Goal: Task Accomplishment & Management: Complete application form

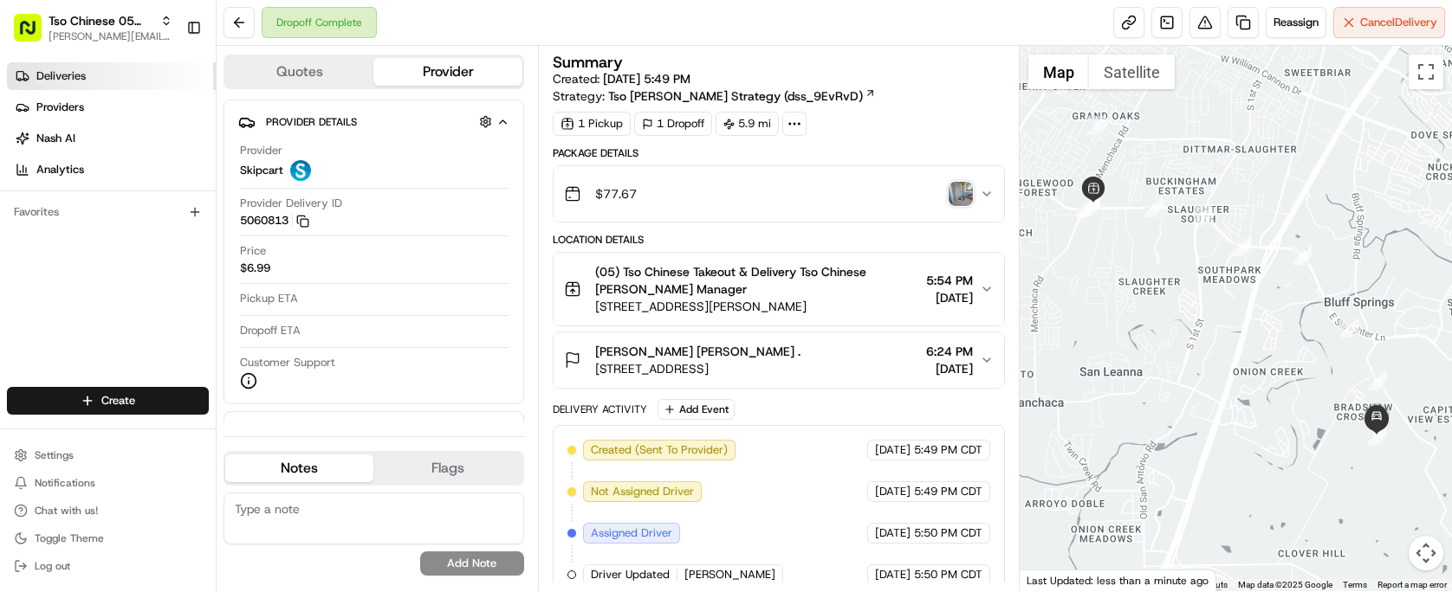
click at [66, 81] on span "Deliveries" at bounding box center [60, 76] width 49 height 16
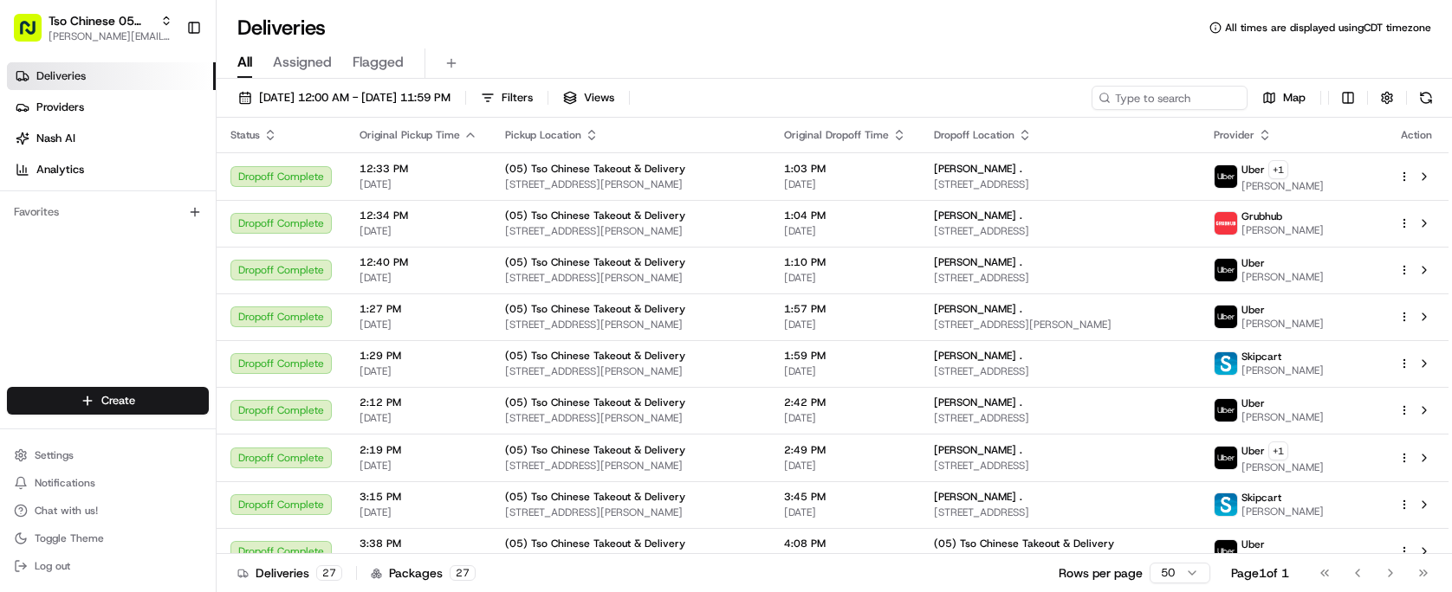
click at [578, 133] on div "Pickup Location" at bounding box center [630, 135] width 251 height 14
click at [540, 94] on button "Filters" at bounding box center [507, 98] width 68 height 24
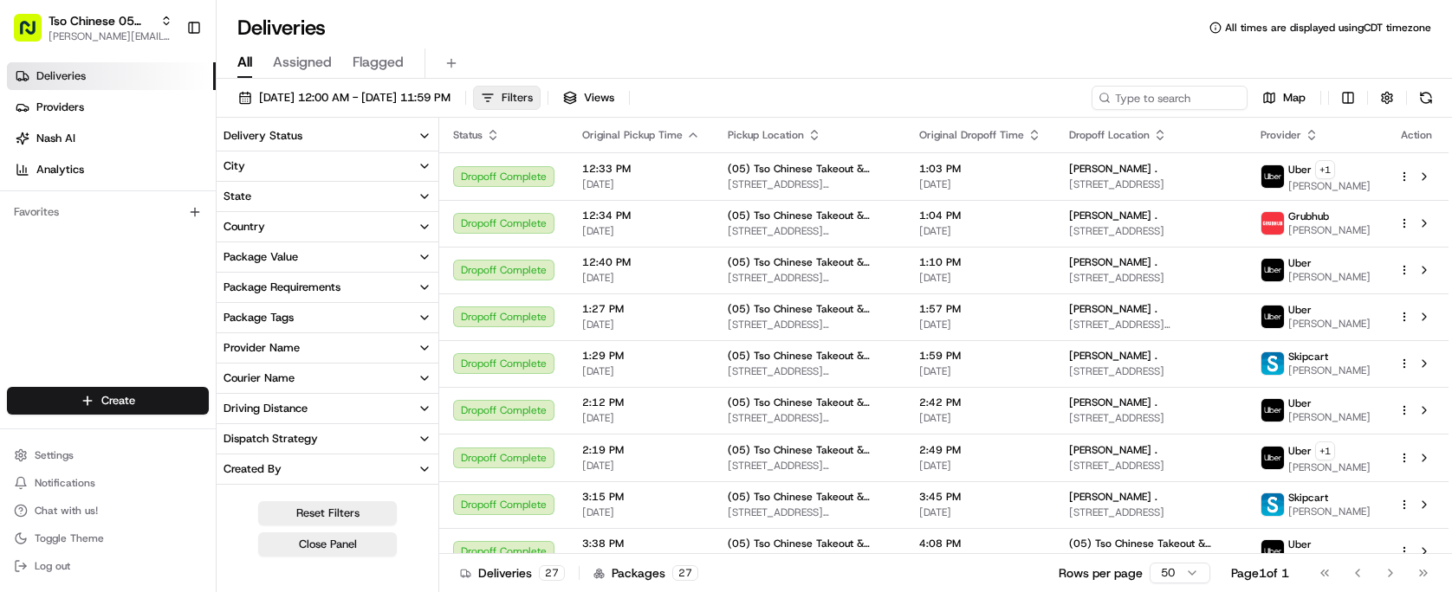
click at [540, 94] on button "Filters" at bounding box center [507, 98] width 68 height 24
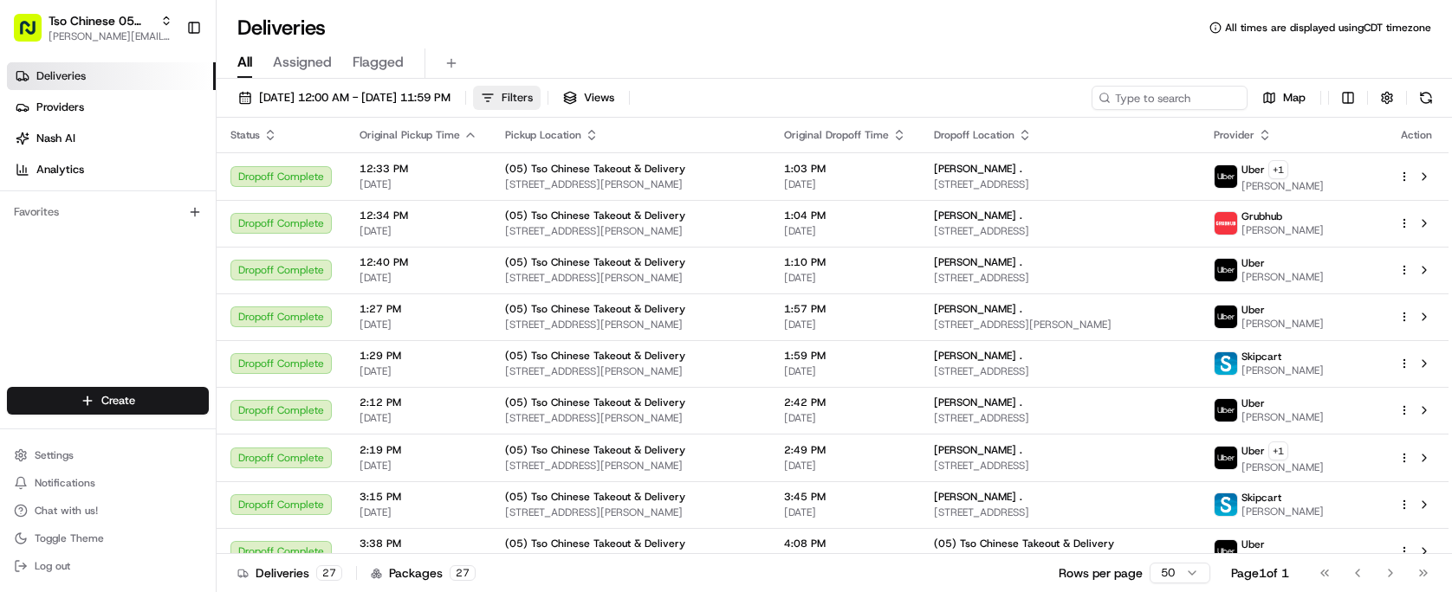
click at [540, 94] on button "Filters" at bounding box center [507, 98] width 68 height 24
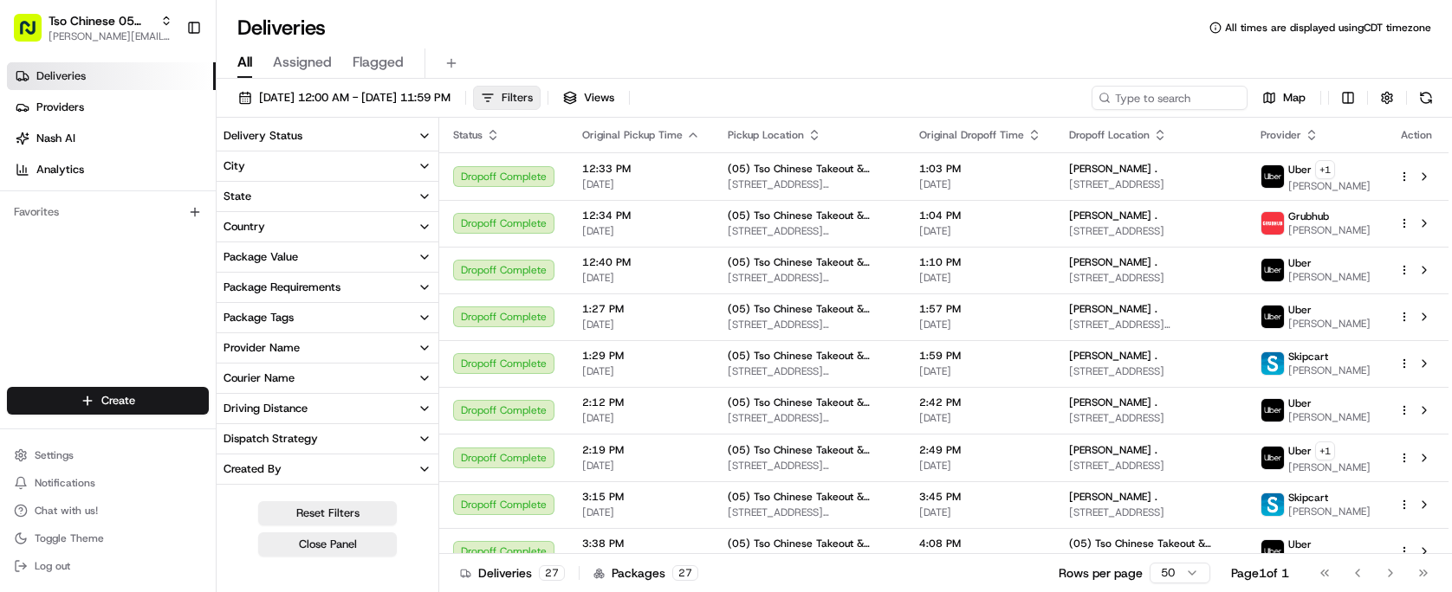
click at [540, 94] on button "Filters" at bounding box center [507, 98] width 68 height 24
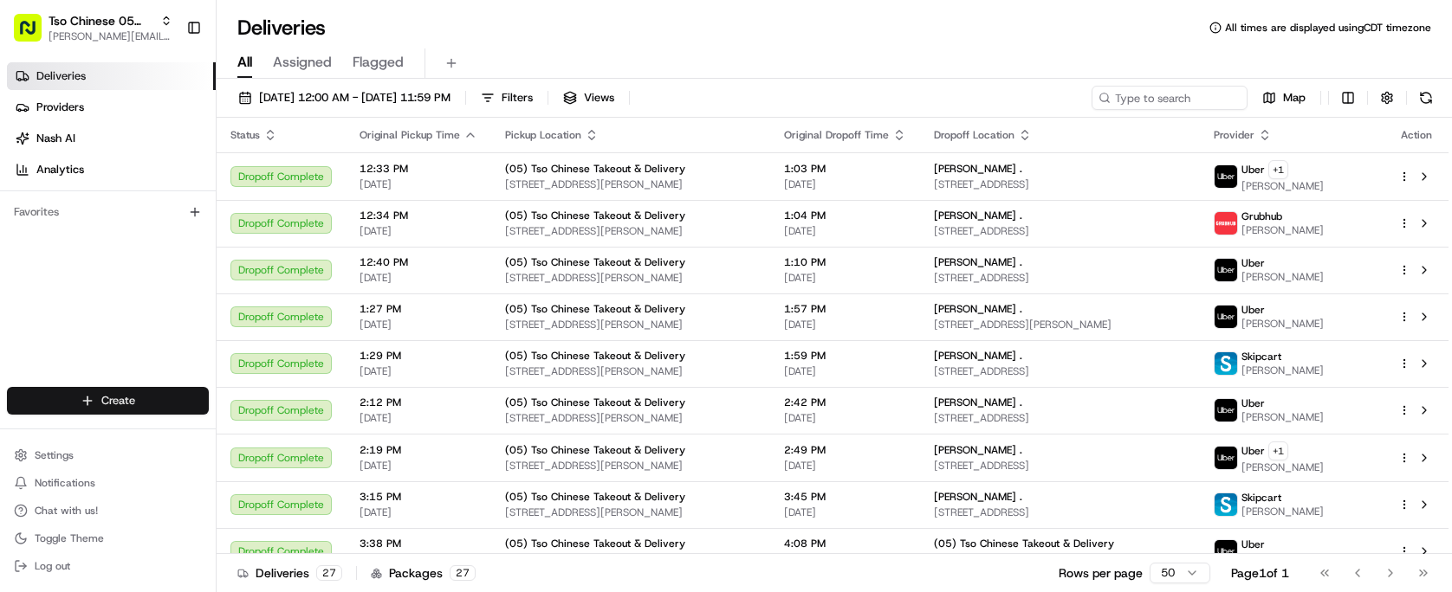
click at [105, 408] on html "Tso Chinese 05 Menchaca [EMAIL_ADDRESS][DOMAIN_NAME] Toggle Sidebar Deliveries …" at bounding box center [726, 296] width 1452 height 592
click at [364, 422] on link "Delivery" at bounding box center [313, 432] width 193 height 31
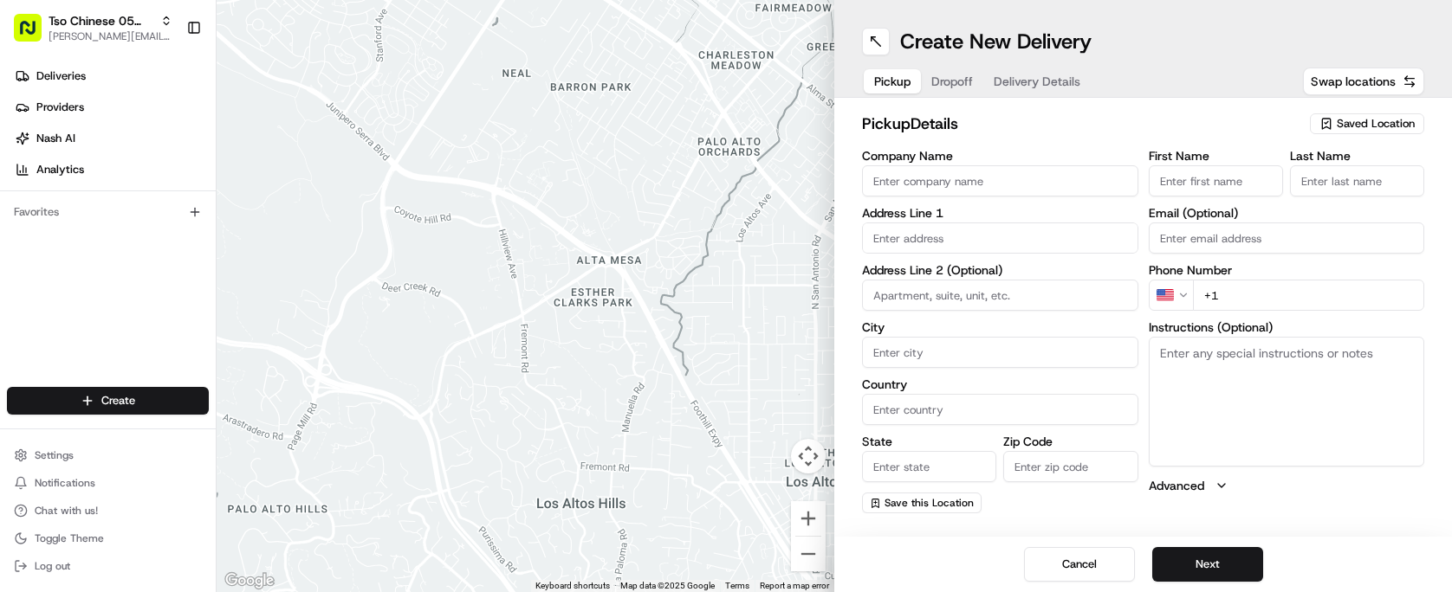
click at [1337, 130] on span "Saved Location" at bounding box center [1375, 124] width 78 height 16
click at [1352, 187] on span "(05) Tso Chinese Takeout & Delivery (05)" at bounding box center [1337, 189] width 213 height 16
type input "(05) Tso Chinese Takeout & Delivery"
type input "[STREET_ADDRESS][PERSON_NAME]"
type input "Ste 100"
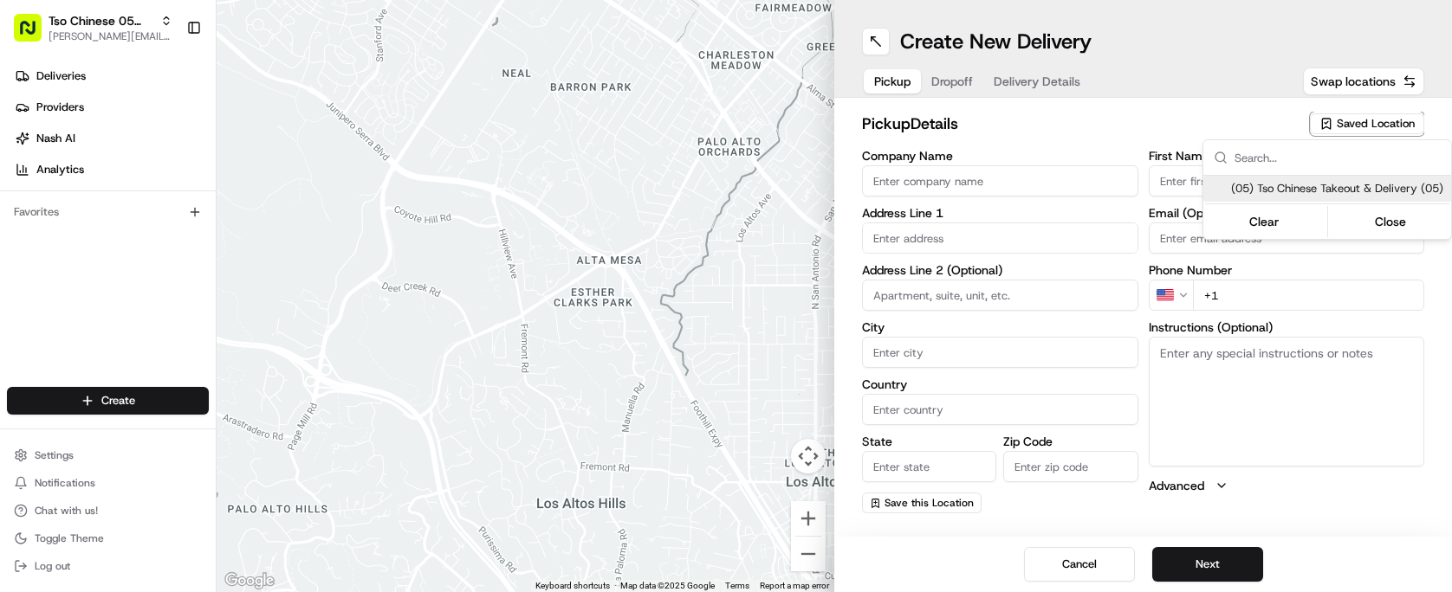
type input "Austin"
type input "US"
type input "[GEOGRAPHIC_DATA]"
type input "78748"
type input "Tso Chinese"
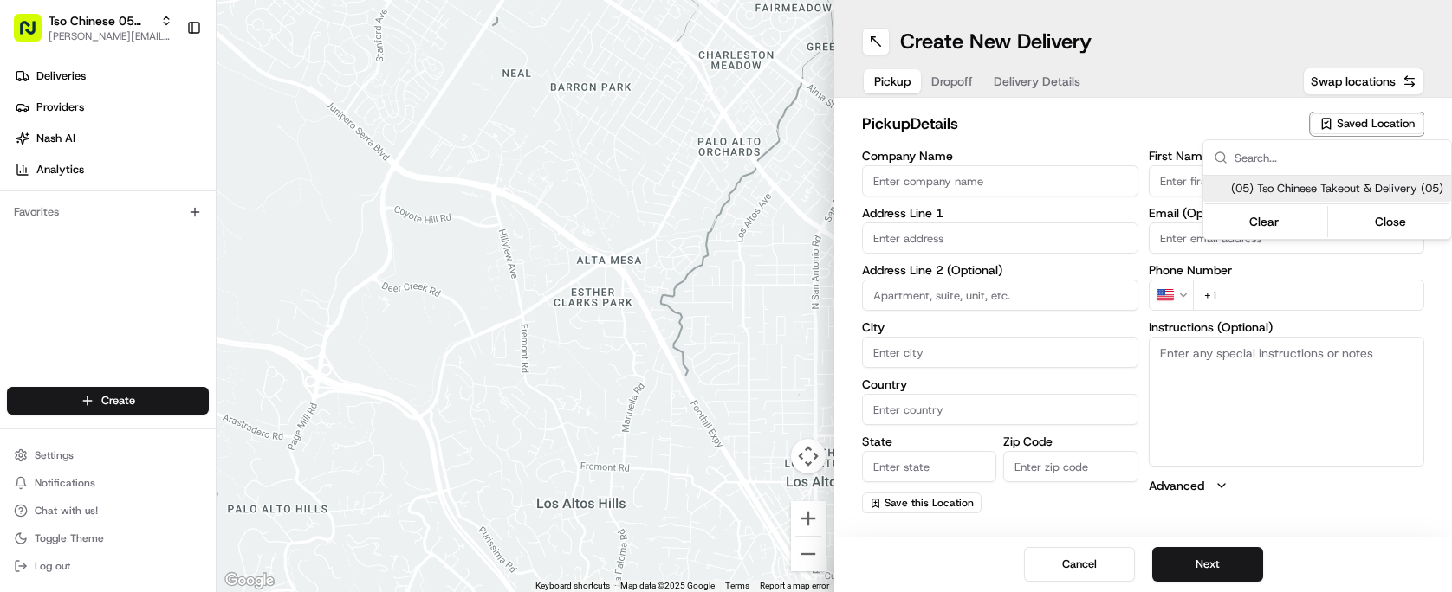
type input "[PERSON_NAME] Manager"
type input "[EMAIL_ADDRESS][DOMAIN_NAME]"
type input "[PHONE_NUMBER]"
type textarea "Submit a picture displaying address & food as Proof of Delivery. Envía una foto…"
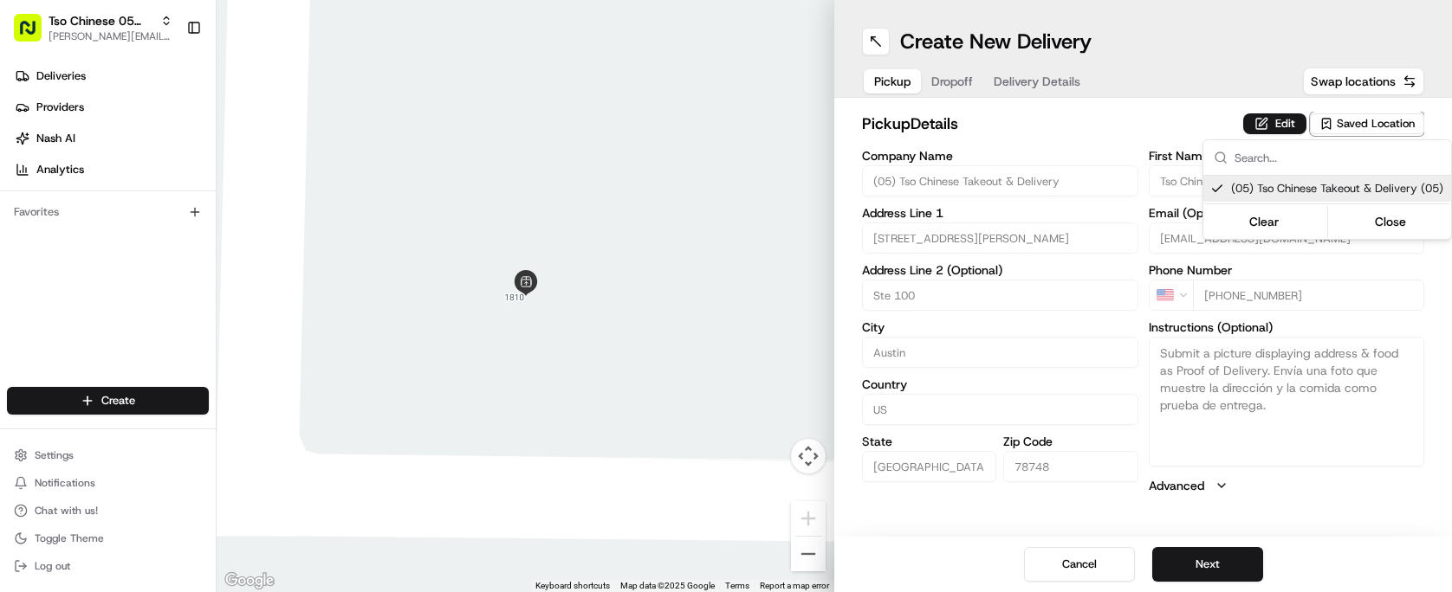
click at [995, 187] on html "Tso Chinese 05 Menchaca [EMAIL_ADDRESS][DOMAIN_NAME] Toggle Sidebar Deliveries …" at bounding box center [726, 296] width 1452 height 592
click at [1224, 581] on button "Next" at bounding box center [1207, 564] width 111 height 35
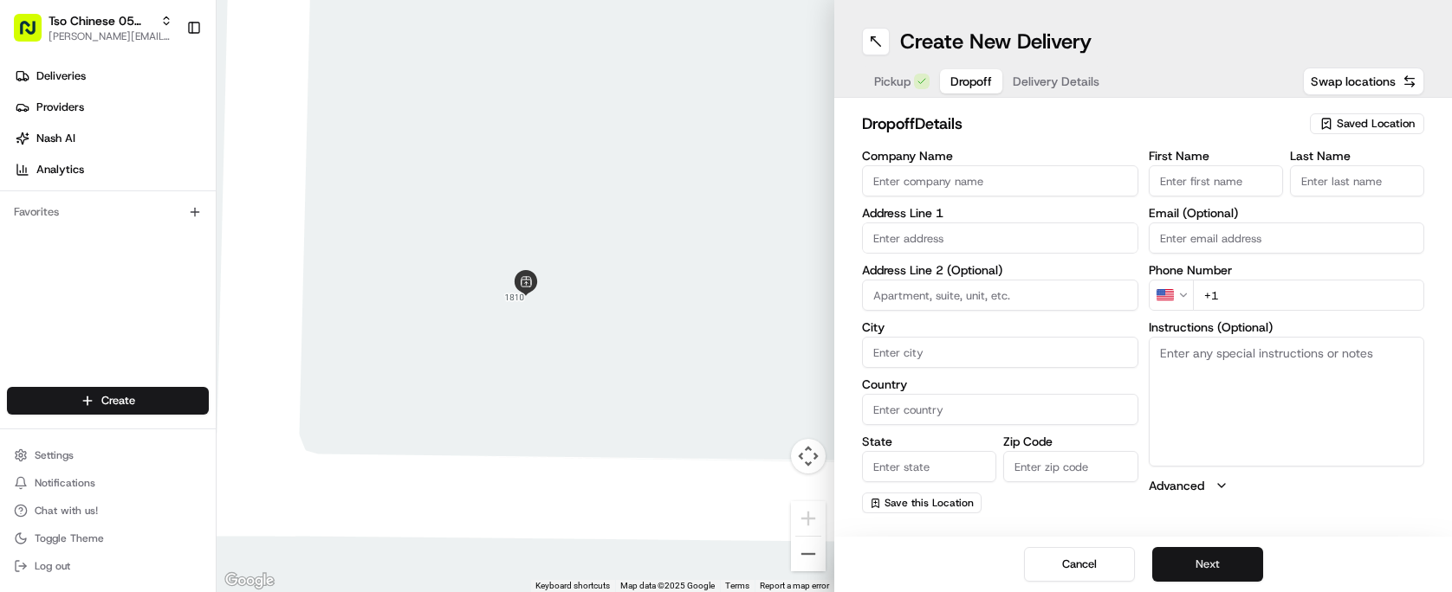
click at [1226, 562] on button "Next" at bounding box center [1207, 564] width 111 height 35
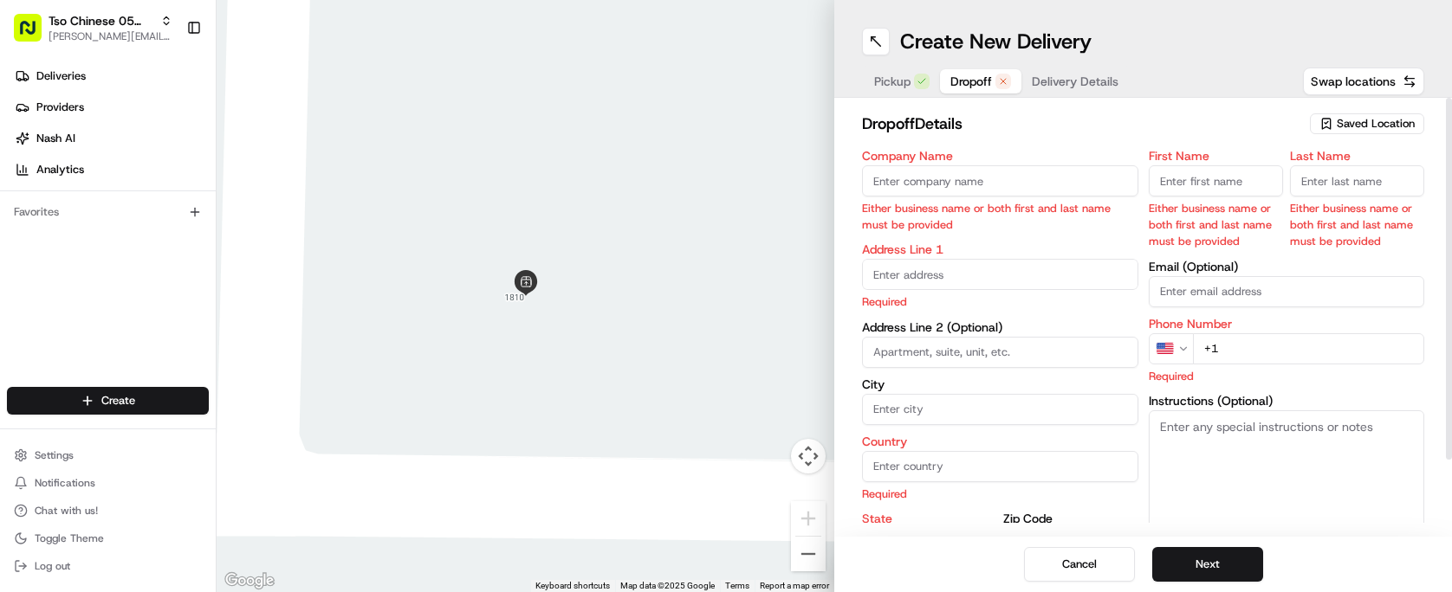
click at [952, 177] on input "Company Name" at bounding box center [1000, 180] width 276 height 31
type input "[PERSON_NAME]"
click at [1198, 164] on div "First Name Either business name or both first and last name must be provided" at bounding box center [1216, 200] width 134 height 100
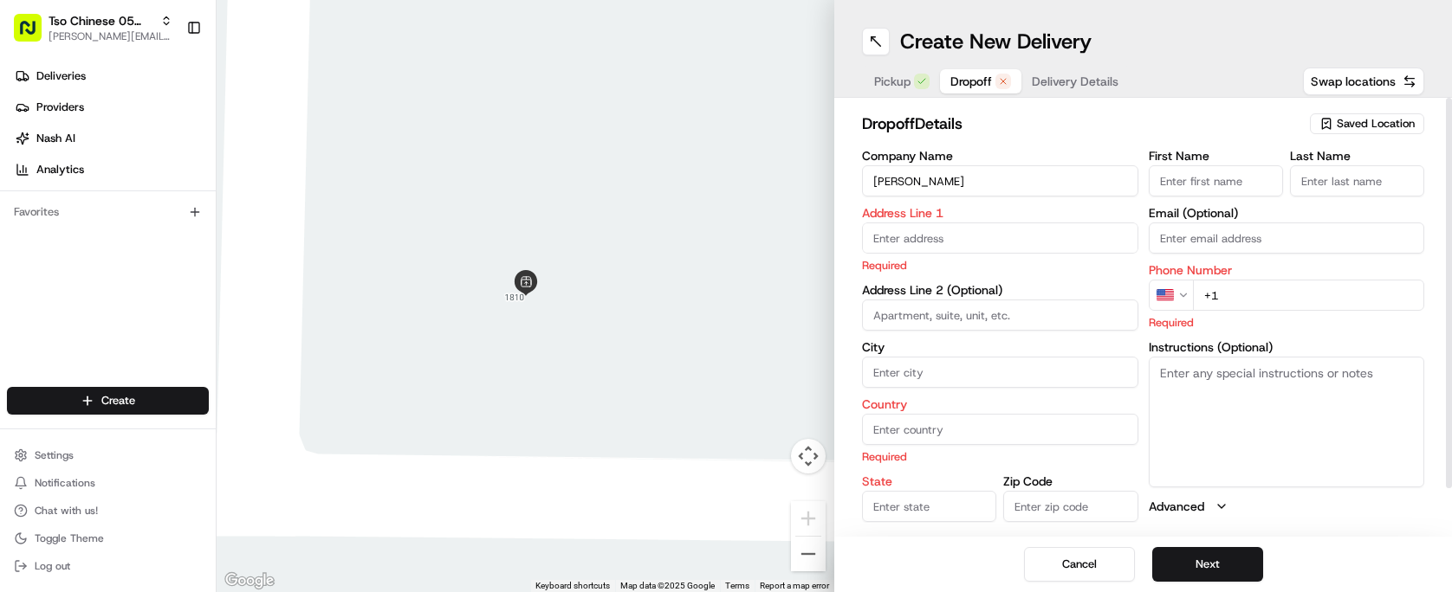
click at [1202, 167] on input "First Name" at bounding box center [1216, 180] width 134 height 31
type input "[PERSON_NAME]"
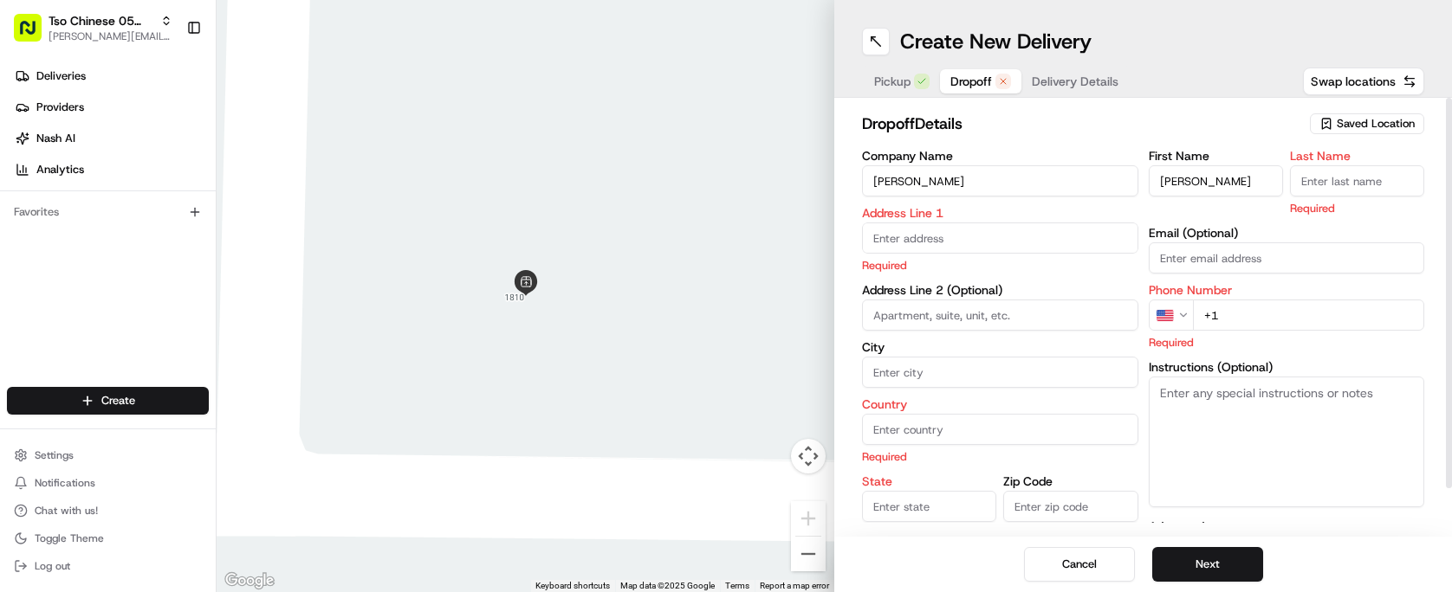
click at [1358, 172] on input "Last Name" at bounding box center [1357, 180] width 134 height 31
type input "."
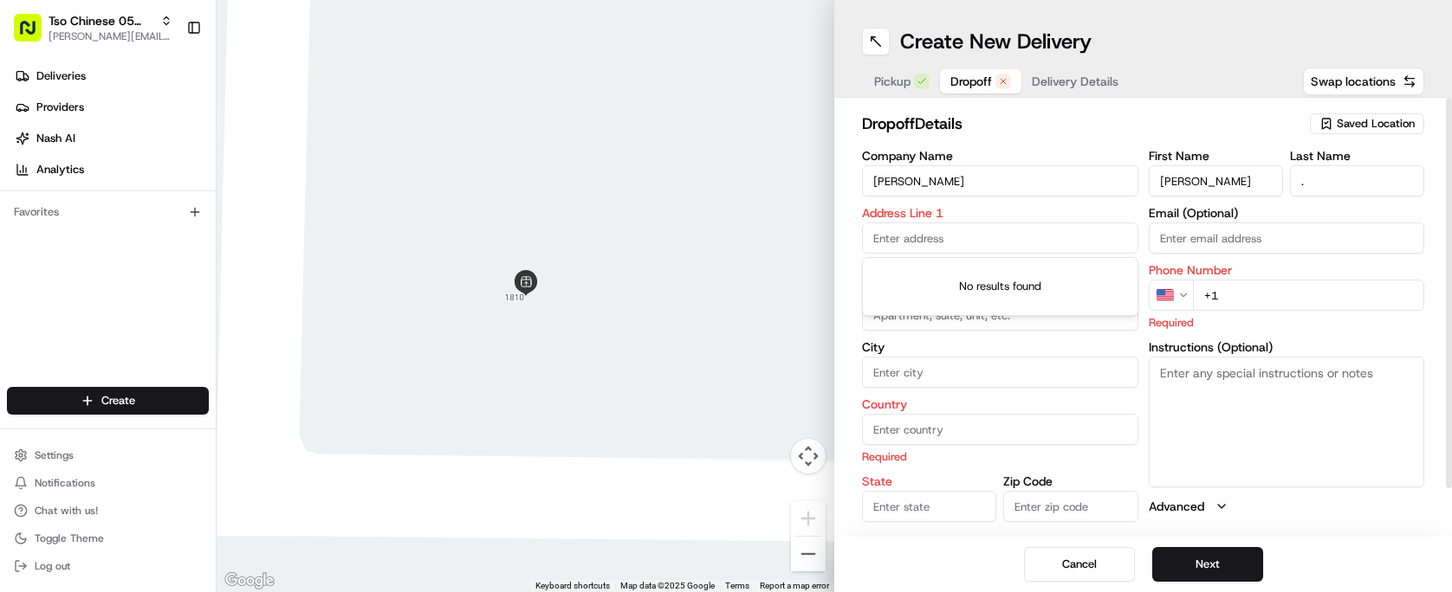
click at [1062, 223] on input "text" at bounding box center [1000, 238] width 276 height 31
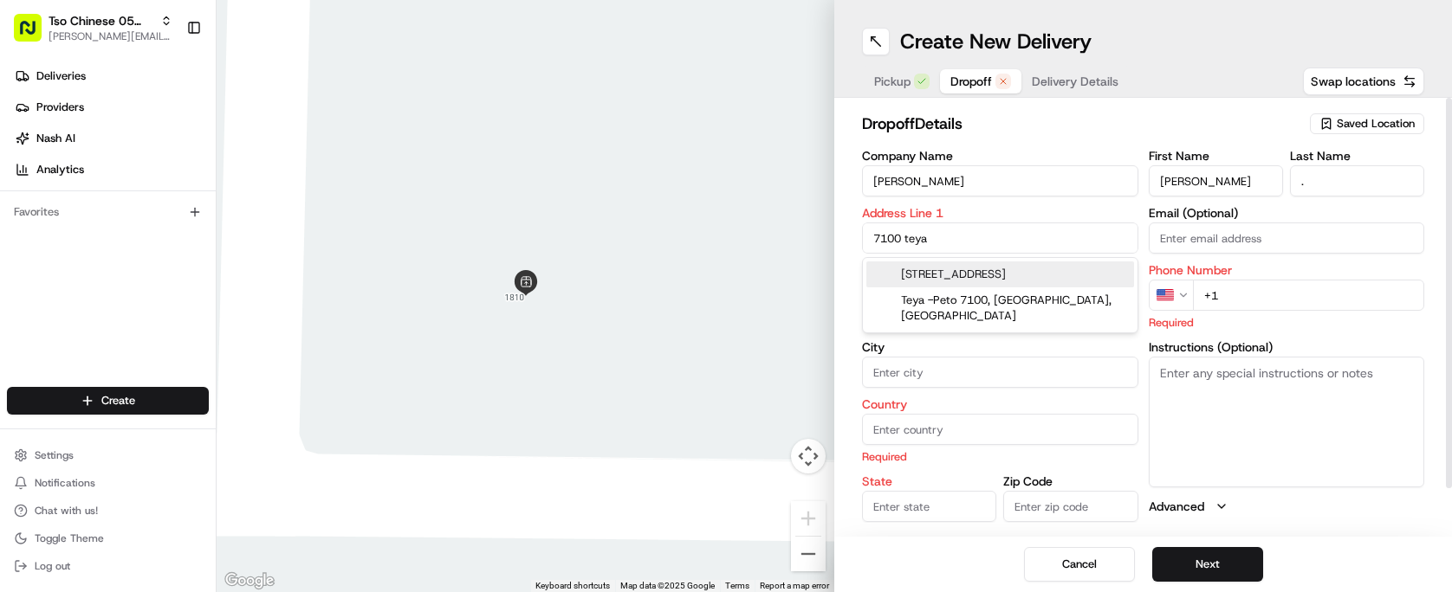
click at [1019, 268] on div "[STREET_ADDRESS]" at bounding box center [1000, 275] width 268 height 26
type input "[STREET_ADDRESS]"
type input "Austin"
type input "[GEOGRAPHIC_DATA]"
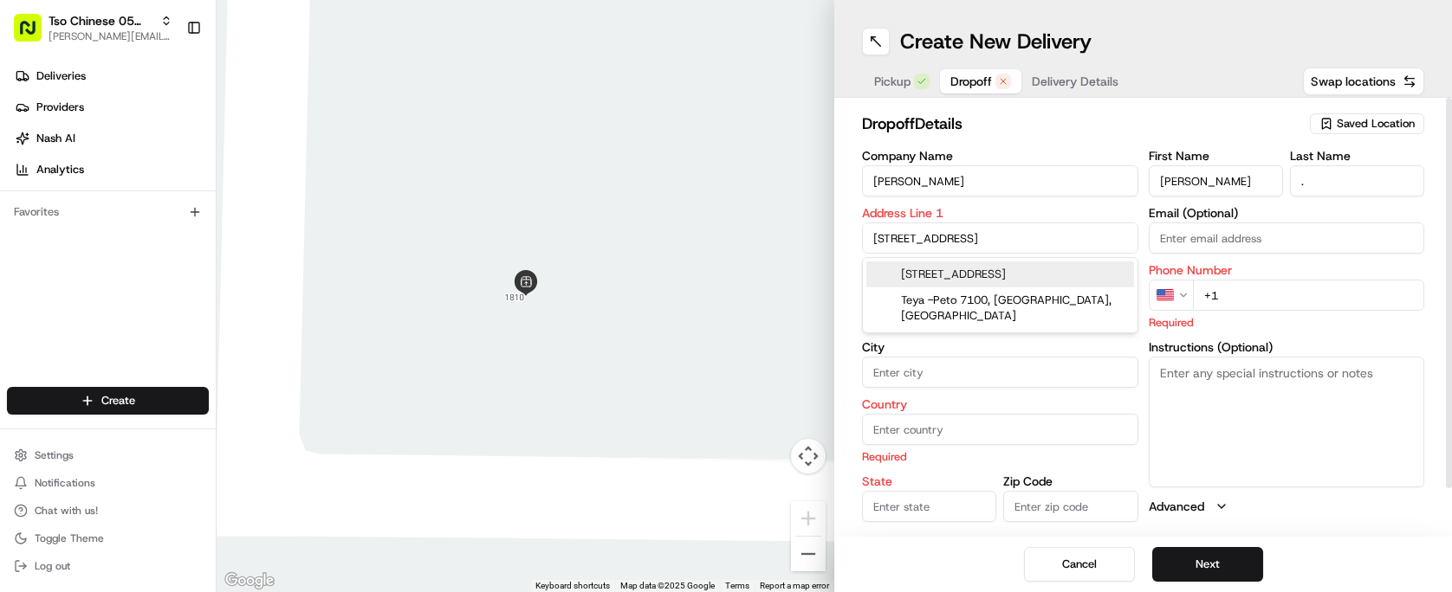
type input "78749"
type input "[STREET_ADDRESS]"
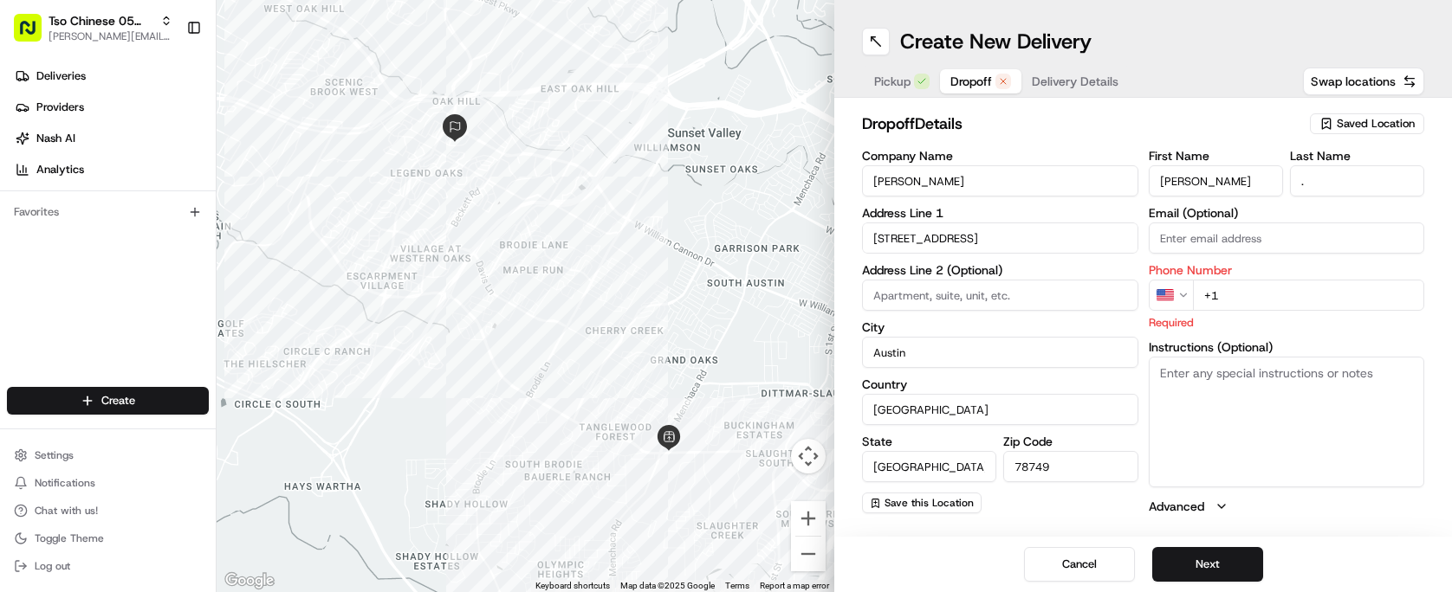
click at [1254, 299] on input "+1" at bounding box center [1309, 295] width 232 height 31
type input "[PHONE_NUMBER]"
click at [1233, 563] on button "Next" at bounding box center [1207, 564] width 111 height 35
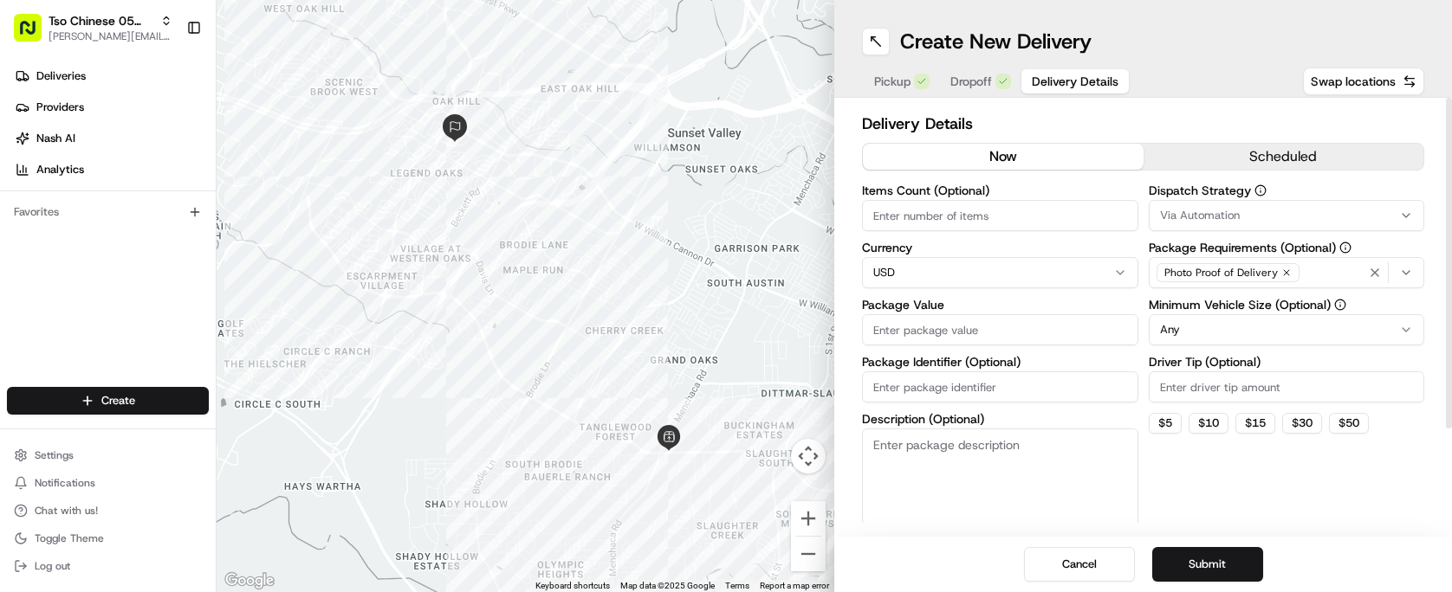
click at [1055, 228] on input "Items Count (Optional)" at bounding box center [1000, 215] width 276 height 31
type input "1"
click at [994, 392] on input "Package Identifier (Optional)" at bounding box center [1000, 387] width 276 height 31
type input "beans"
click at [959, 320] on input "Package Value" at bounding box center [1000, 329] width 276 height 31
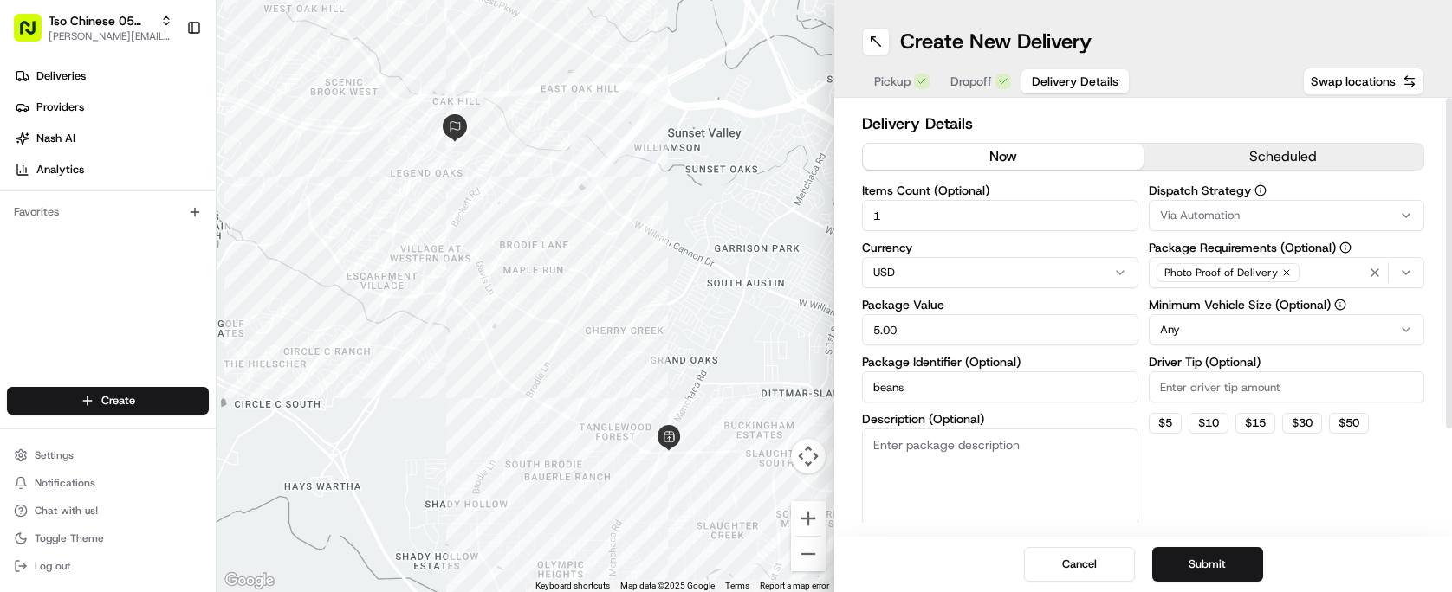
type input "5.00"
click at [949, 269] on html "Tso Chinese 05 Menchaca [EMAIL_ADDRESS][DOMAIN_NAME] Toggle Sidebar Deliveries …" at bounding box center [726, 296] width 1452 height 592
click at [1257, 385] on input "Driver Tip (Optional)" at bounding box center [1287, 387] width 276 height 31
type input "2"
type input ".0"
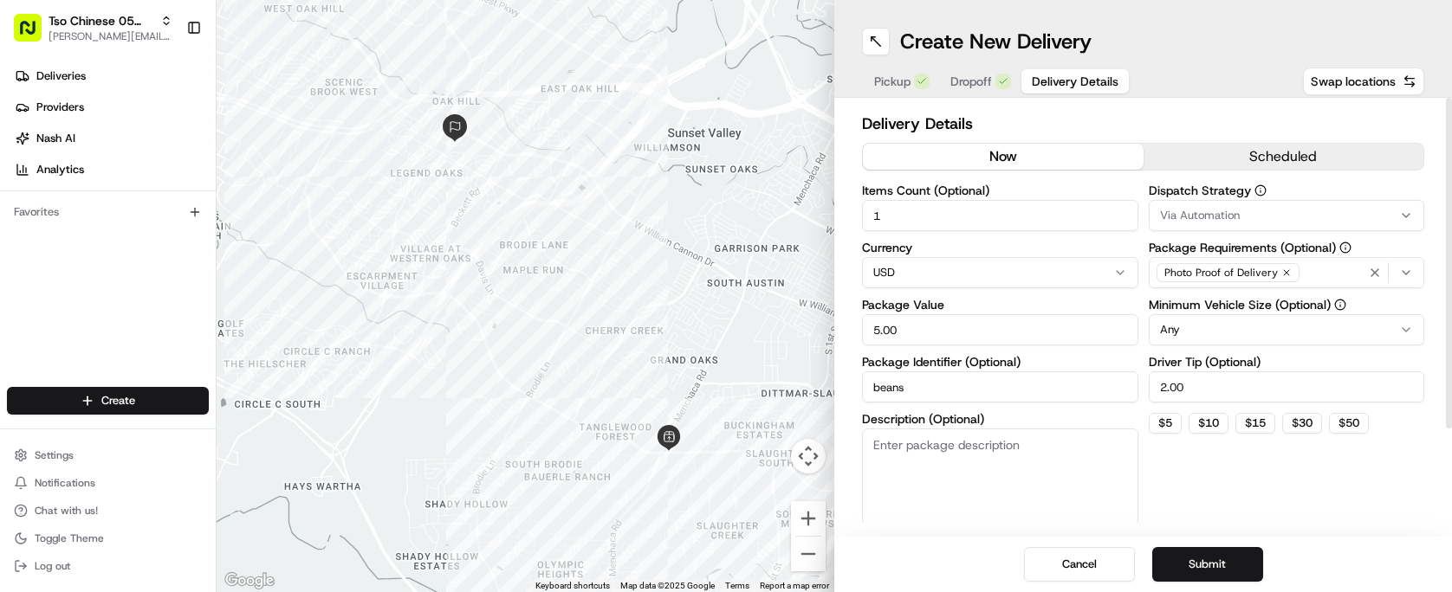
type input "2.00"
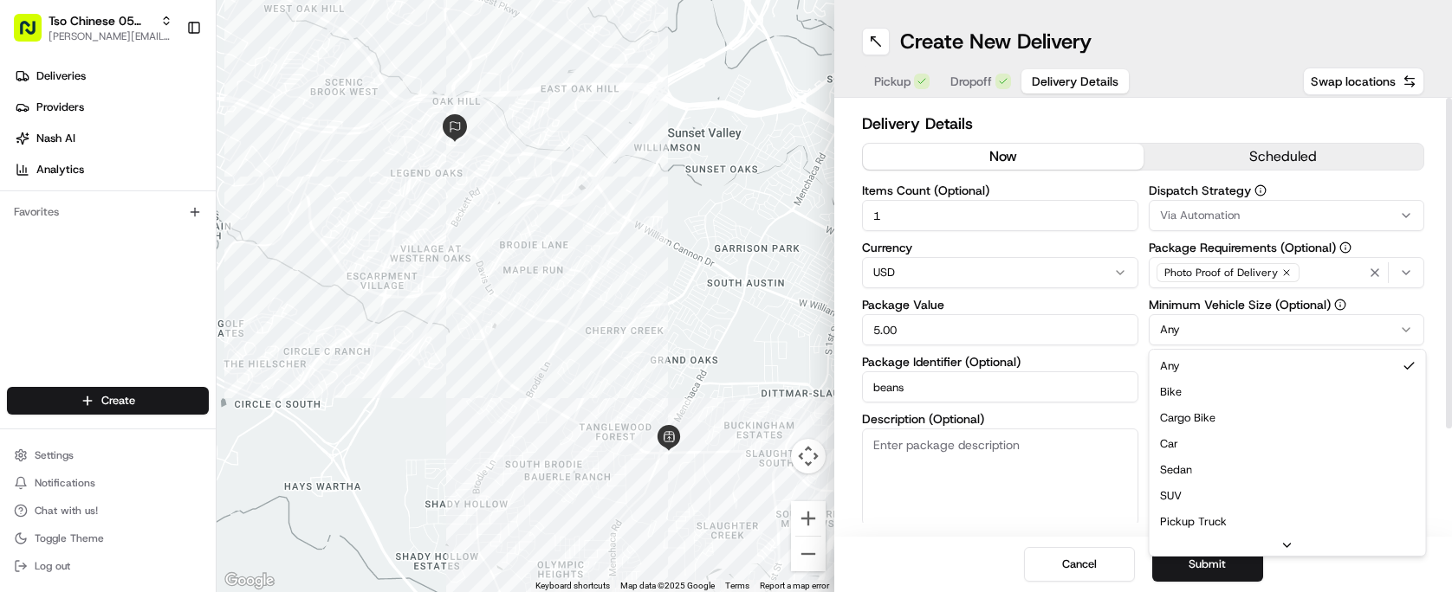
click at [1258, 333] on html "Tso Chinese 05 Menchaca [EMAIL_ADDRESS][DOMAIN_NAME] Toggle Sidebar Deliveries …" at bounding box center [726, 296] width 1452 height 592
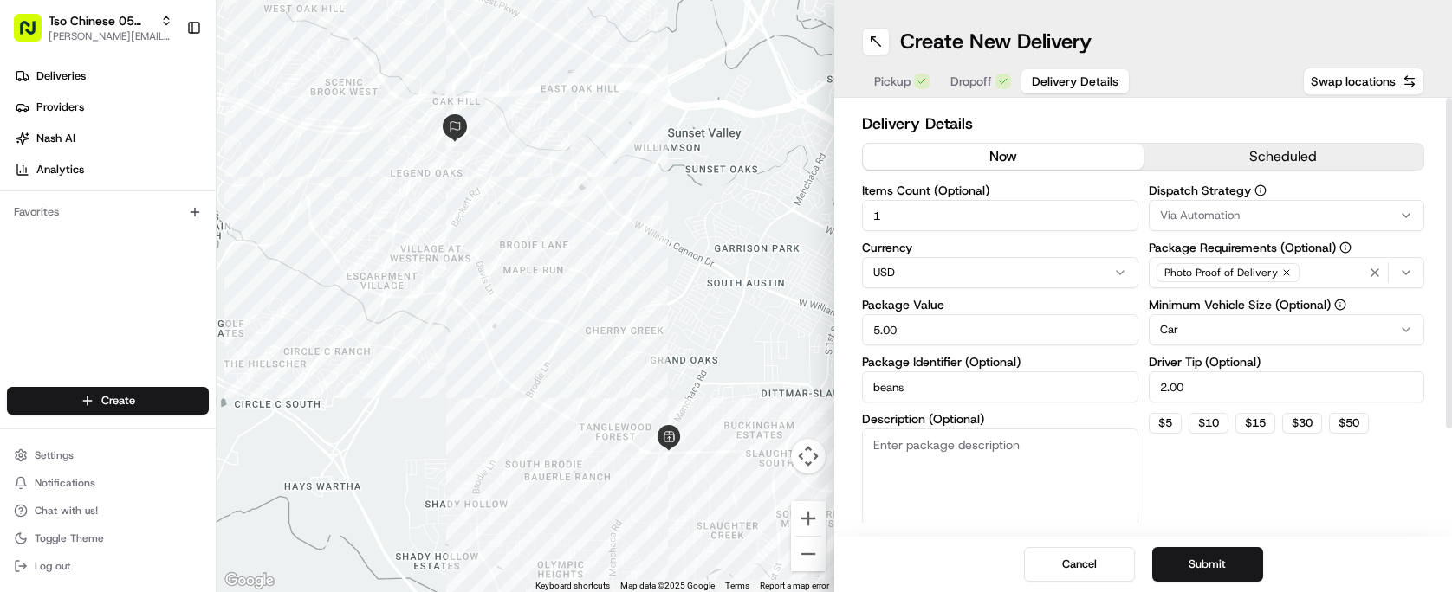
click at [1274, 210] on div "Via Automation" at bounding box center [1287, 216] width 268 height 16
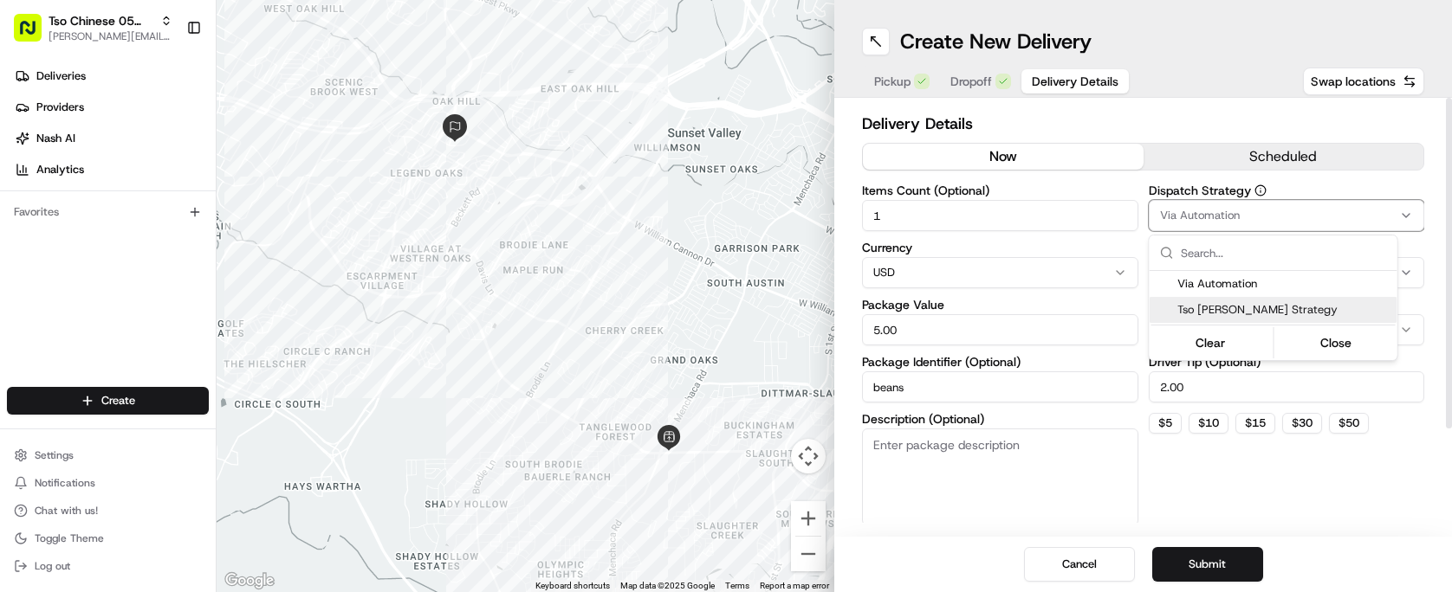
click at [1271, 317] on span "Tso [PERSON_NAME] Strategy" at bounding box center [1283, 310] width 213 height 16
click at [1239, 516] on html "Tso Chinese 05 Menchaca [EMAIL_ADDRESS][DOMAIN_NAME] Toggle Sidebar Deliveries …" at bounding box center [726, 296] width 1452 height 592
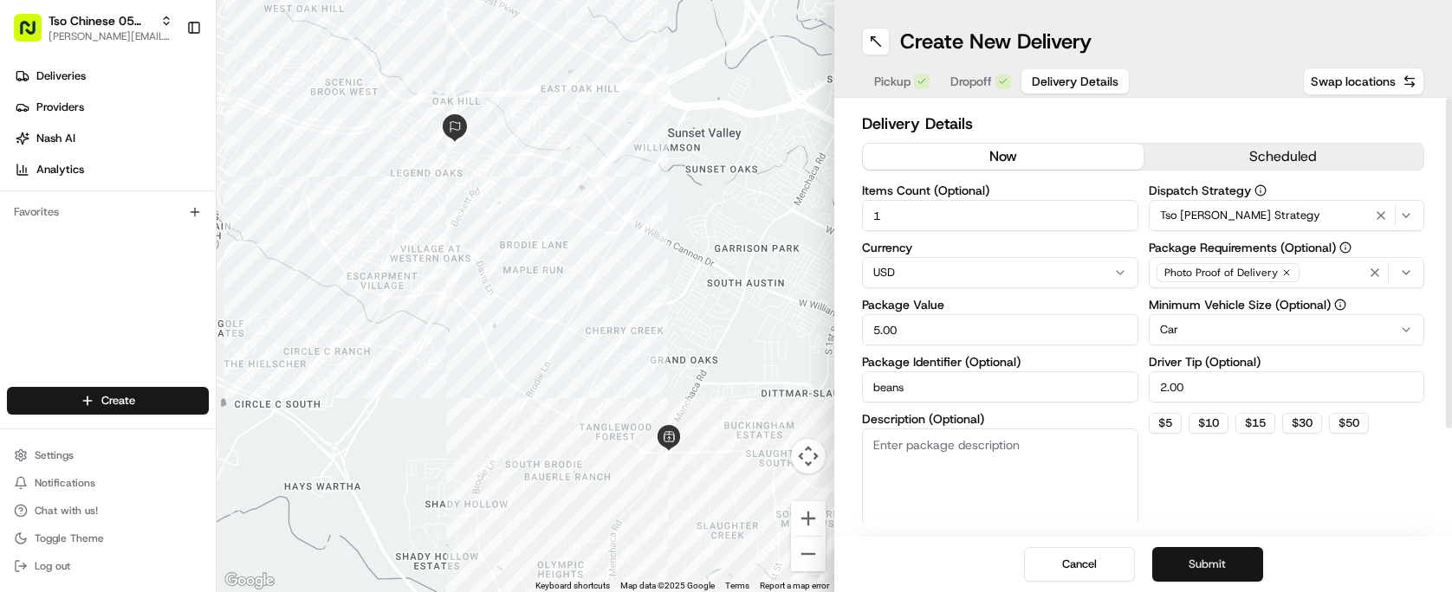
click at [1239, 559] on button "Submit" at bounding box center [1207, 564] width 111 height 35
